Goal: Answer question/provide support

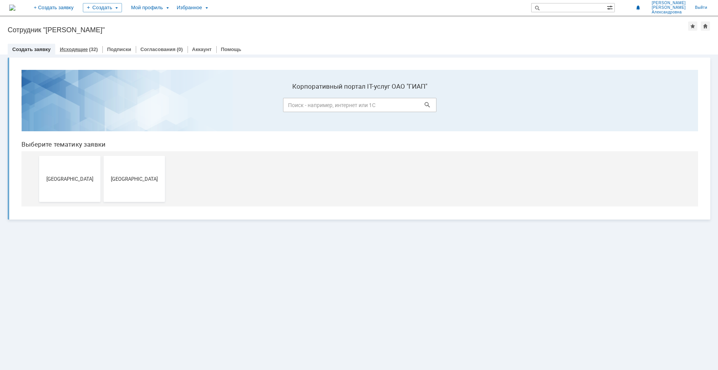
click at [80, 45] on div "Исходящие (32)" at bounding box center [78, 49] width 47 height 11
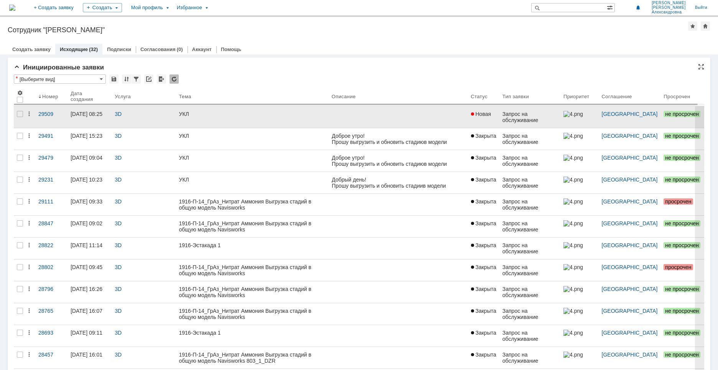
click at [252, 113] on div "УКЛ" at bounding box center [252, 114] width 146 height 6
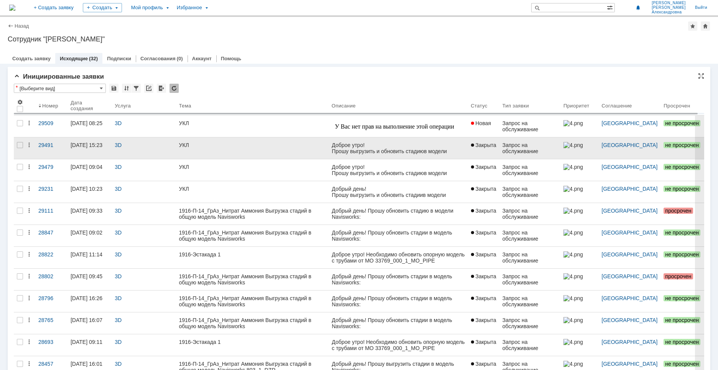
click at [242, 143] on div "УКЛ" at bounding box center [252, 145] width 146 height 6
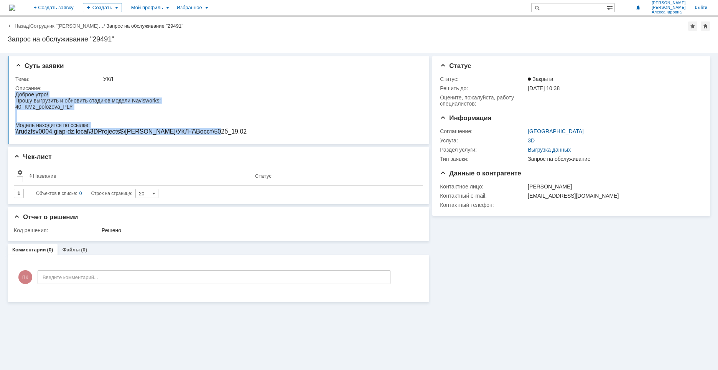
drag, startPoint x: 220, startPoint y: 133, endPoint x: 28, endPoint y: 188, distance: 199.9
click at [15, 97] on html "Доброе утро! Прошу выгрузить и обновить стадию в модели Navisworks: 40- KM2_pol…" at bounding box center [216, 113] width 403 height 44
copy body "Доброе утро! Прошу выгрузить и обновить стадию в модели Navisworks: 40- KM2_pol…"
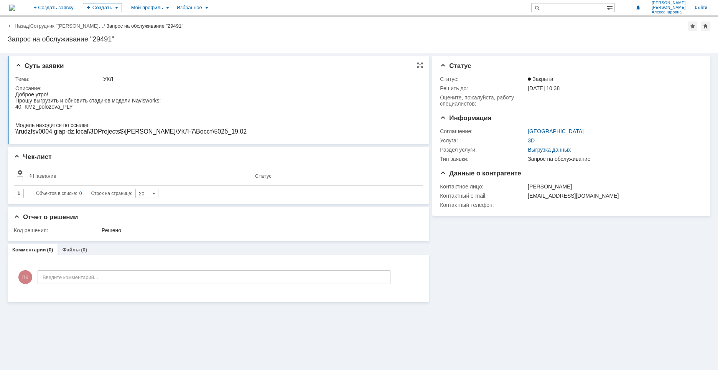
click at [236, 129] on html "Доброе утро! Прошу выгрузить и обновить стадию в модели Navisworks: 40- KM2_pol…" at bounding box center [216, 113] width 403 height 44
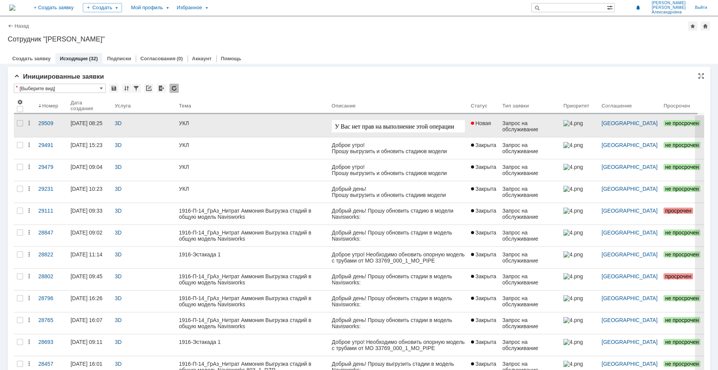
click at [296, 133] on link "УКЛ" at bounding box center [252, 125] width 153 height 21
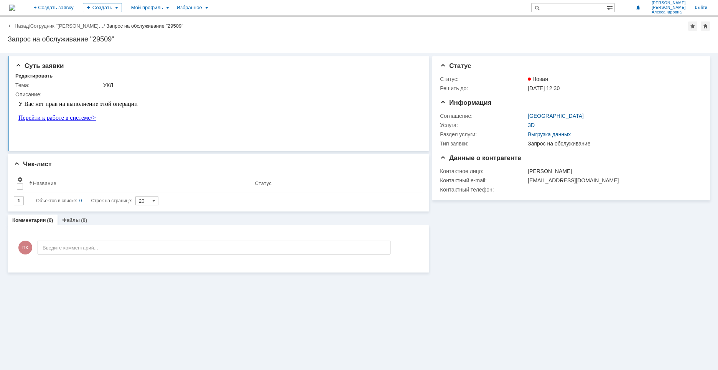
click at [11, 27] on div "Назад" at bounding box center [18, 26] width 21 height 6
